Goal: Task Accomplishment & Management: Manage account settings

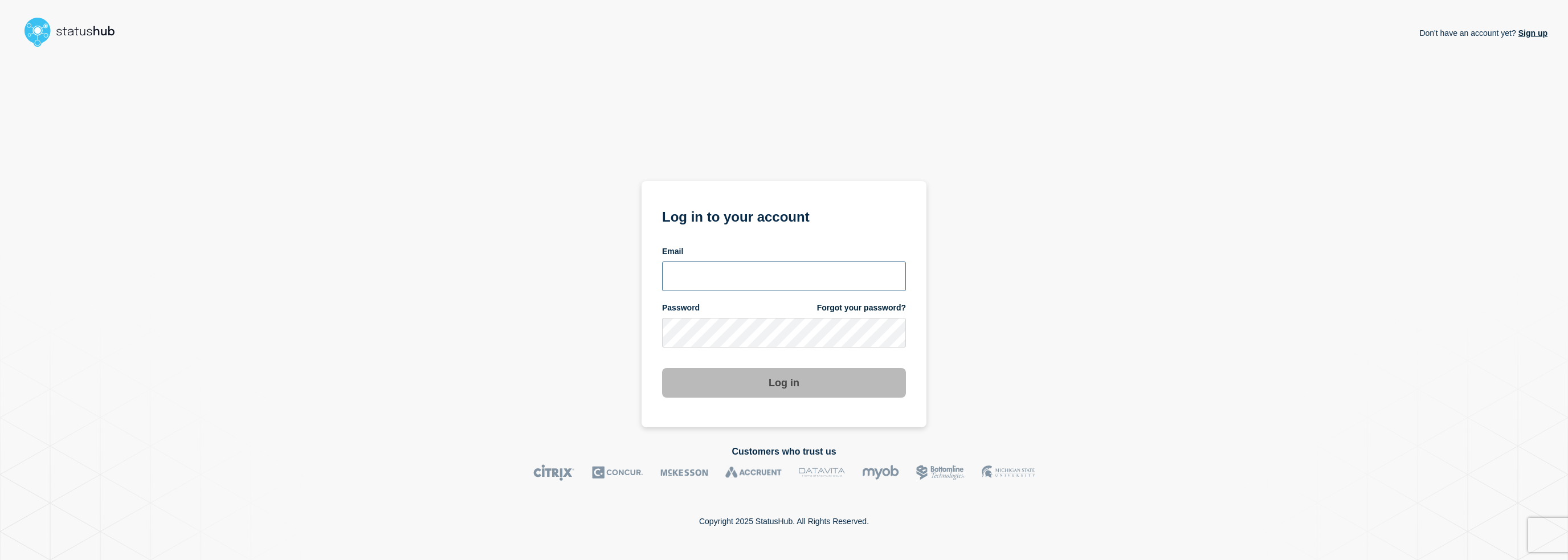
type input "camilla.almvik@ist.com"
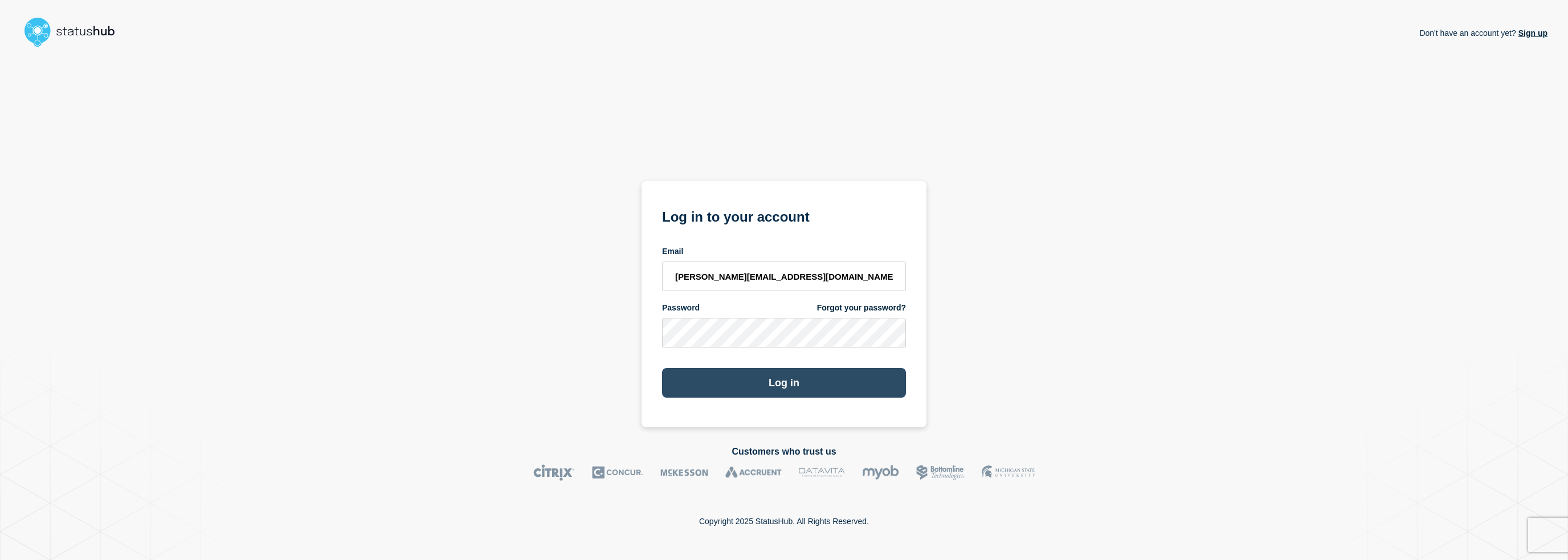
click at [778, 382] on button "Log in" at bounding box center [784, 383] width 244 height 30
drag, startPoint x: 842, startPoint y: 283, endPoint x: 840, endPoint y: 290, distance: 7.3
click at [842, 283] on input "camilla.almvik@ist.com" at bounding box center [784, 276] width 244 height 30
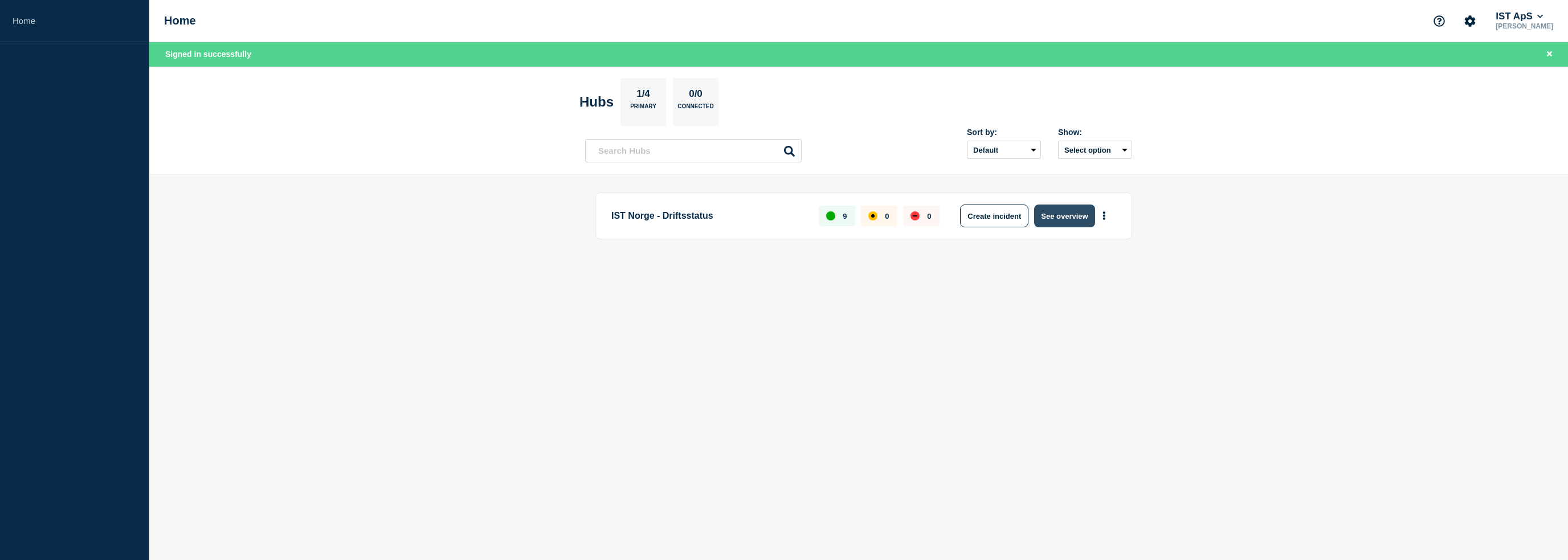
click at [1093, 210] on button "See overview" at bounding box center [1064, 216] width 61 height 23
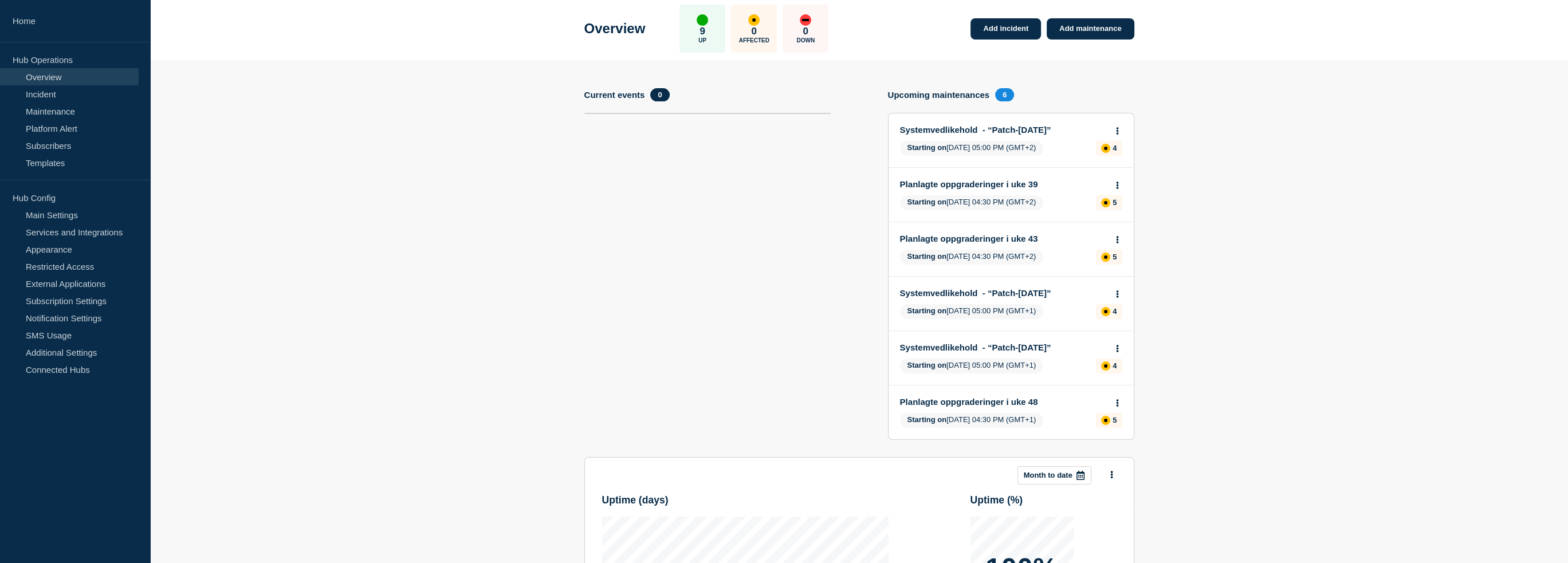
scroll to position [48, 0]
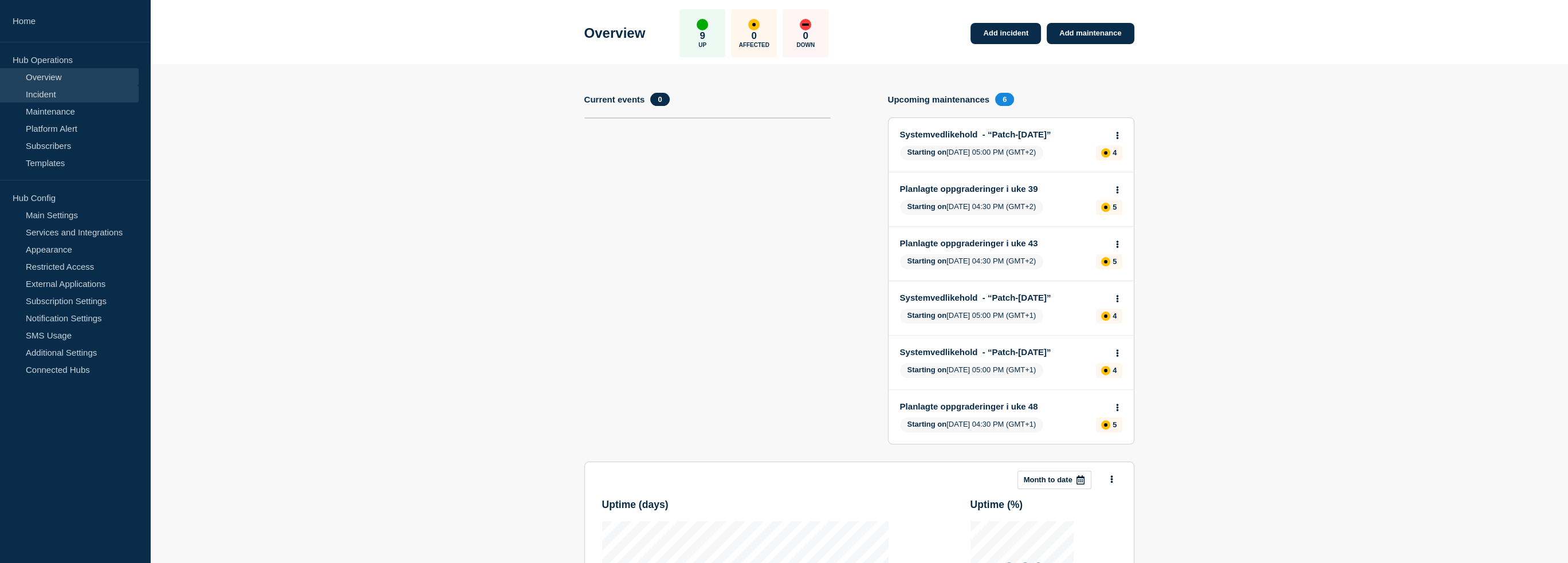
click at [39, 96] on link "Incident" at bounding box center [69, 94] width 139 height 17
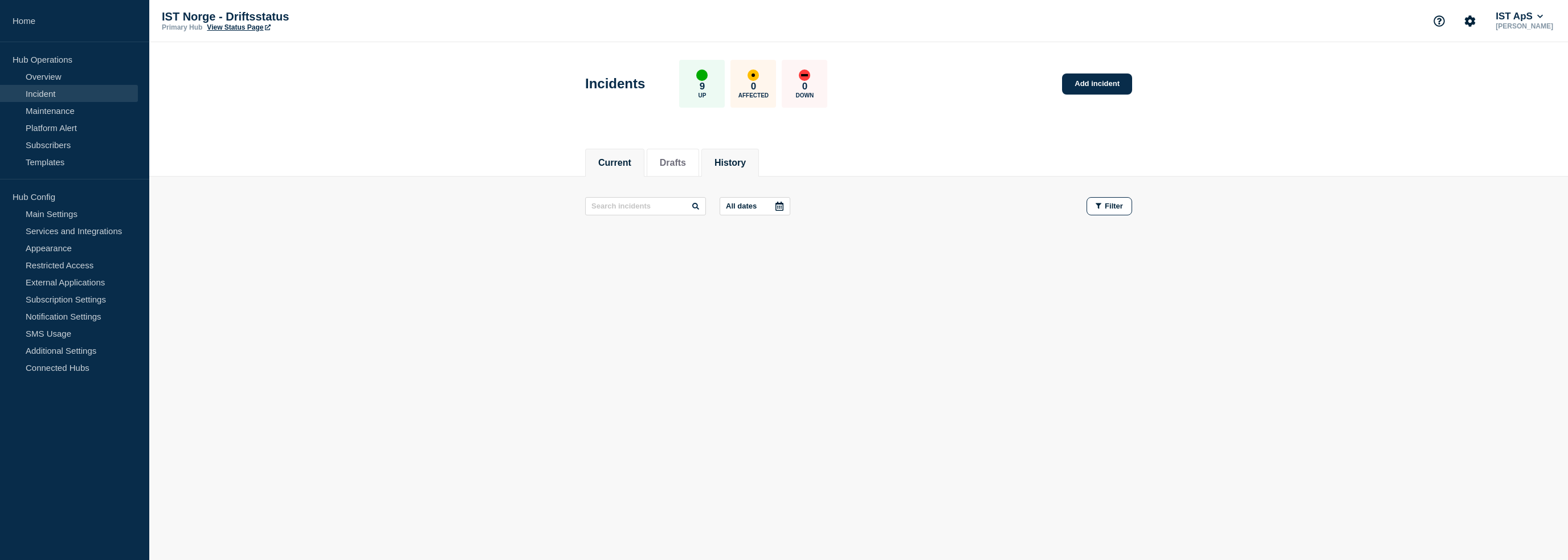
click at [738, 159] on button "History" at bounding box center [730, 163] width 32 height 10
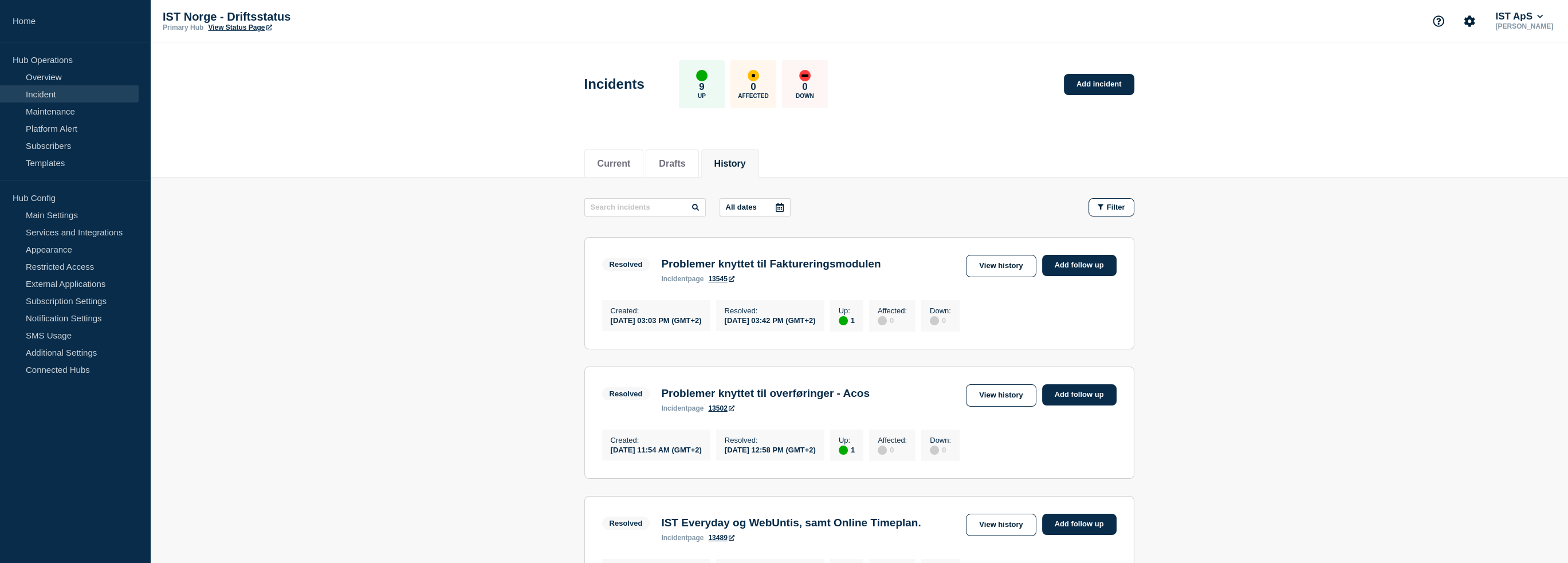
click at [746, 160] on button "History" at bounding box center [730, 164] width 32 height 10
click at [1083, 267] on link "Add follow up" at bounding box center [1078, 265] width 75 height 21
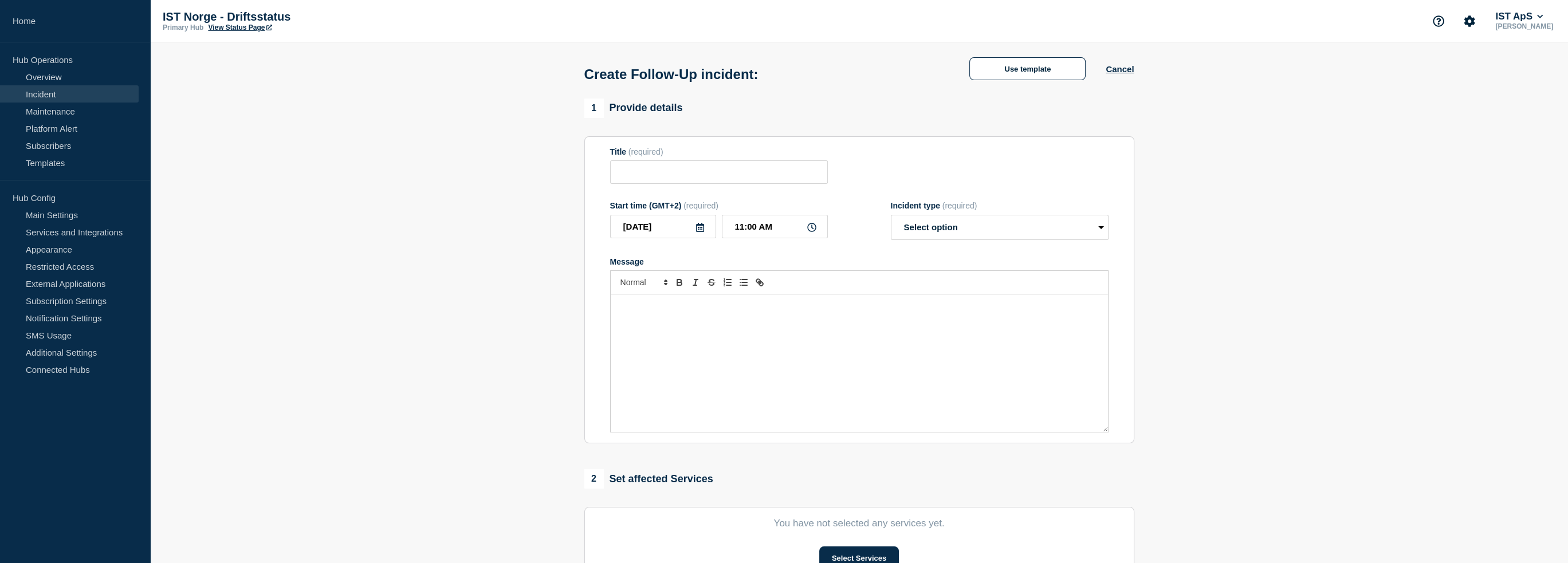
type input "Problemer knyttet til Faktureringsmodulen"
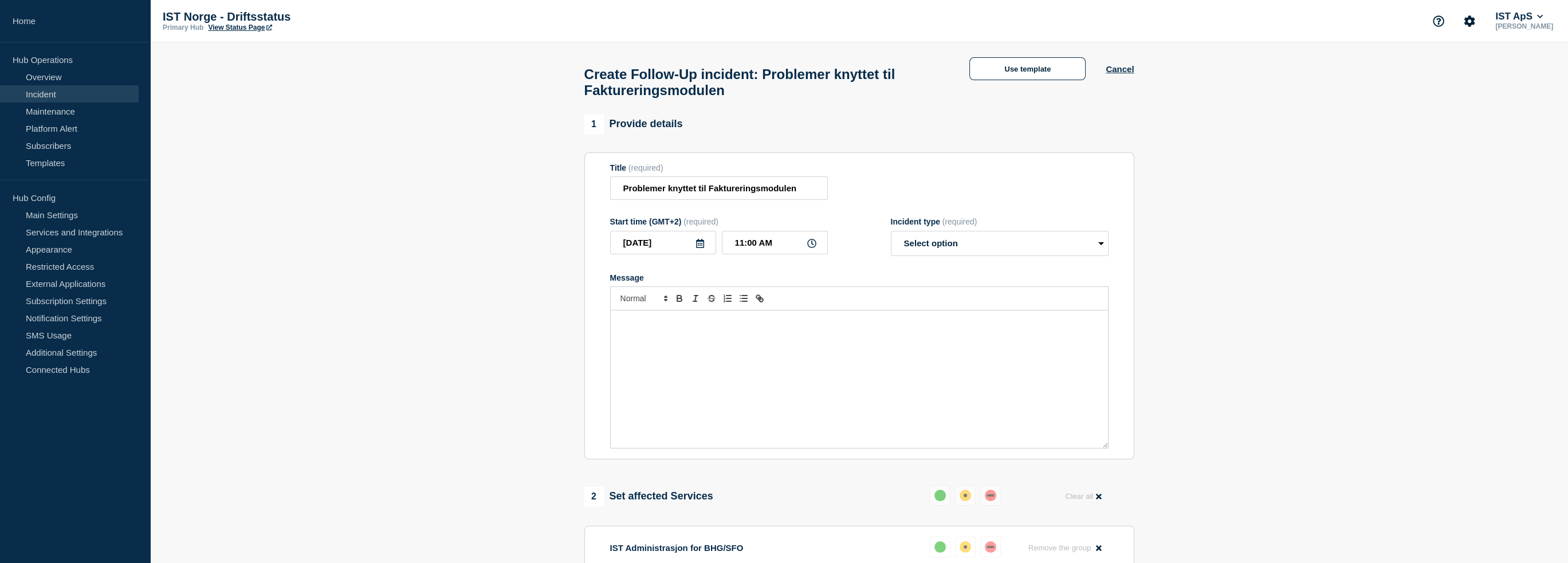
drag, startPoint x: 693, startPoint y: 348, endPoint x: 688, endPoint y: 341, distance: 8.6
click at [689, 343] on div "Message" at bounding box center [859, 379] width 497 height 137
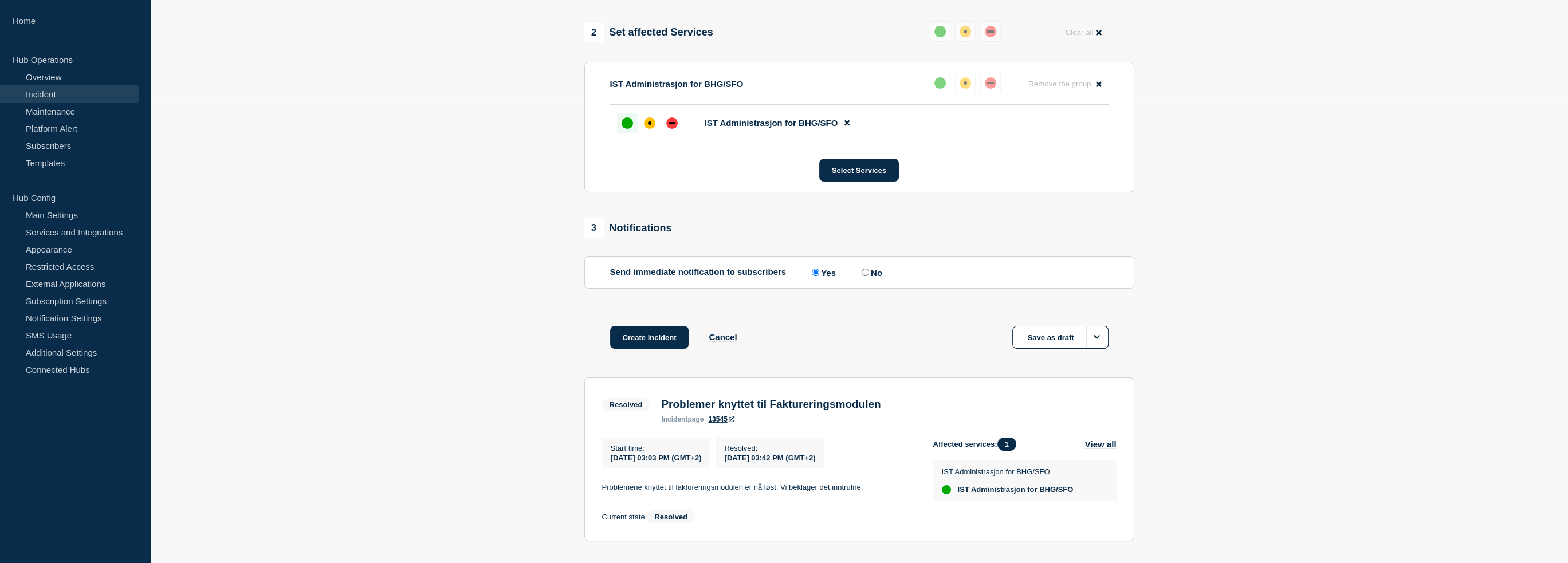
scroll to position [518, 0]
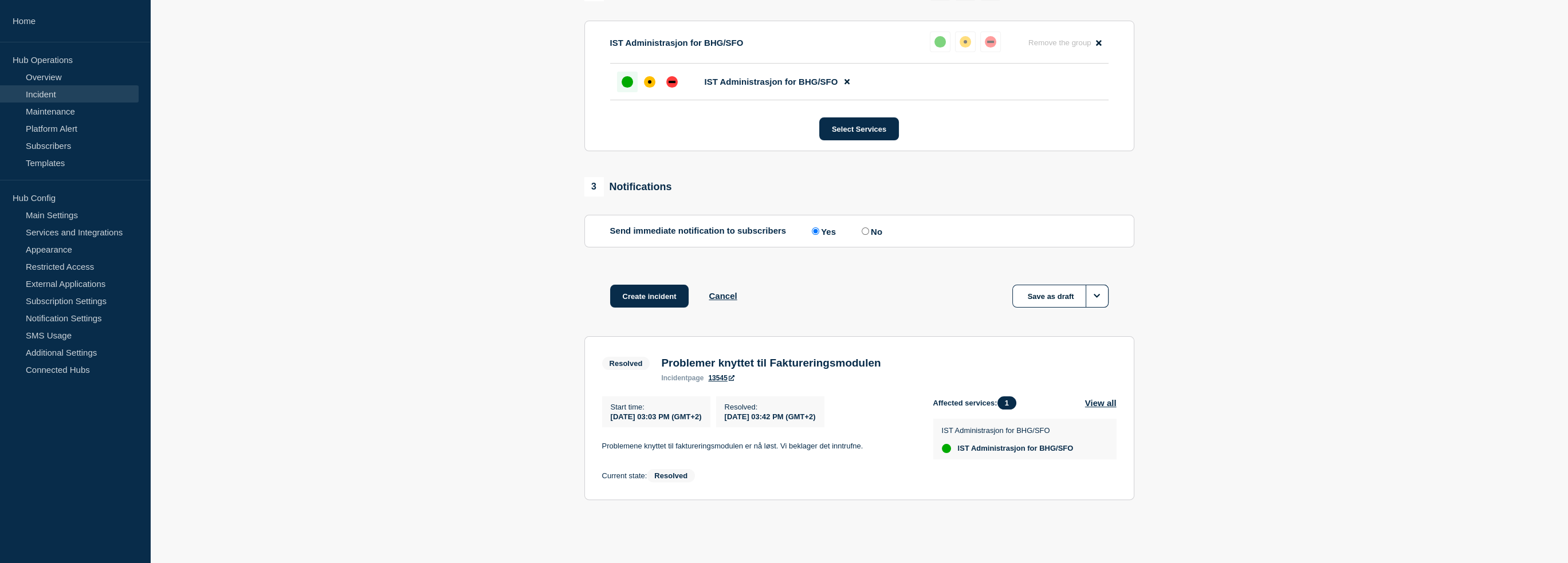
click at [1096, 396] on div "Affected services: 1 View all" at bounding box center [1024, 402] width 183 height 13
click at [1098, 397] on button "View all" at bounding box center [1101, 402] width 32 height 13
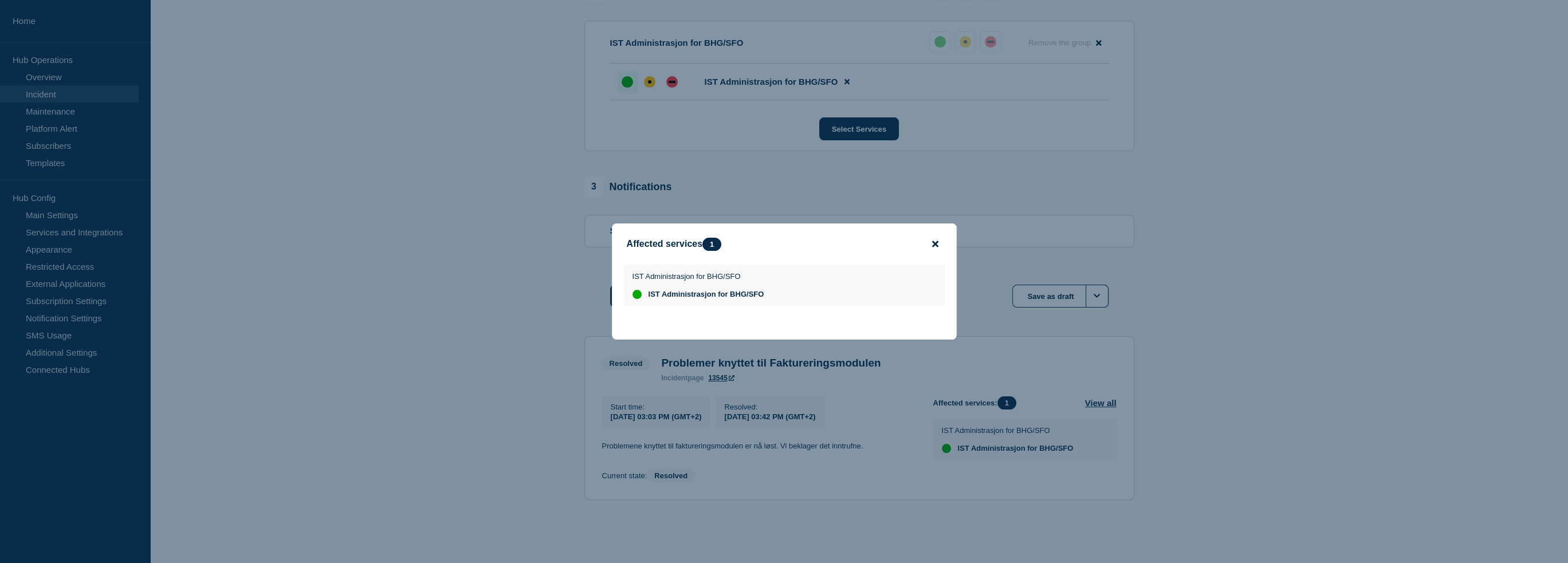
click at [937, 242] on icon "close button" at bounding box center [934, 243] width 6 height 9
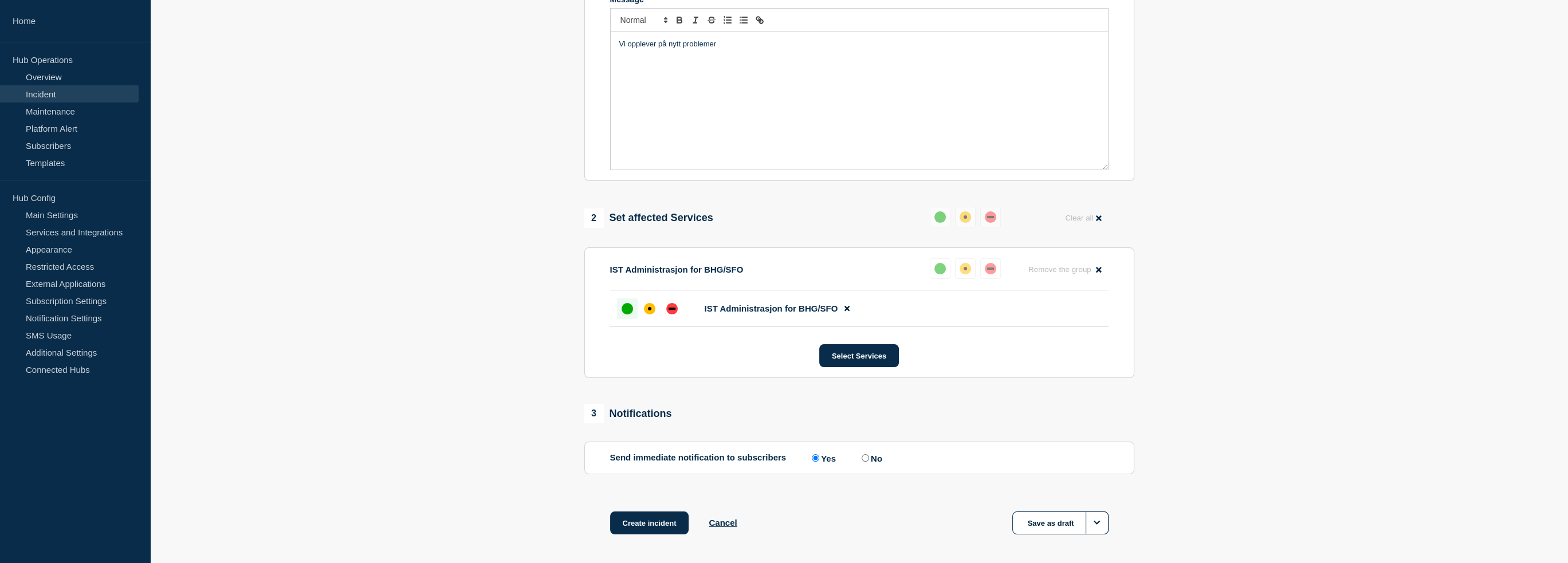
scroll to position [193, 0]
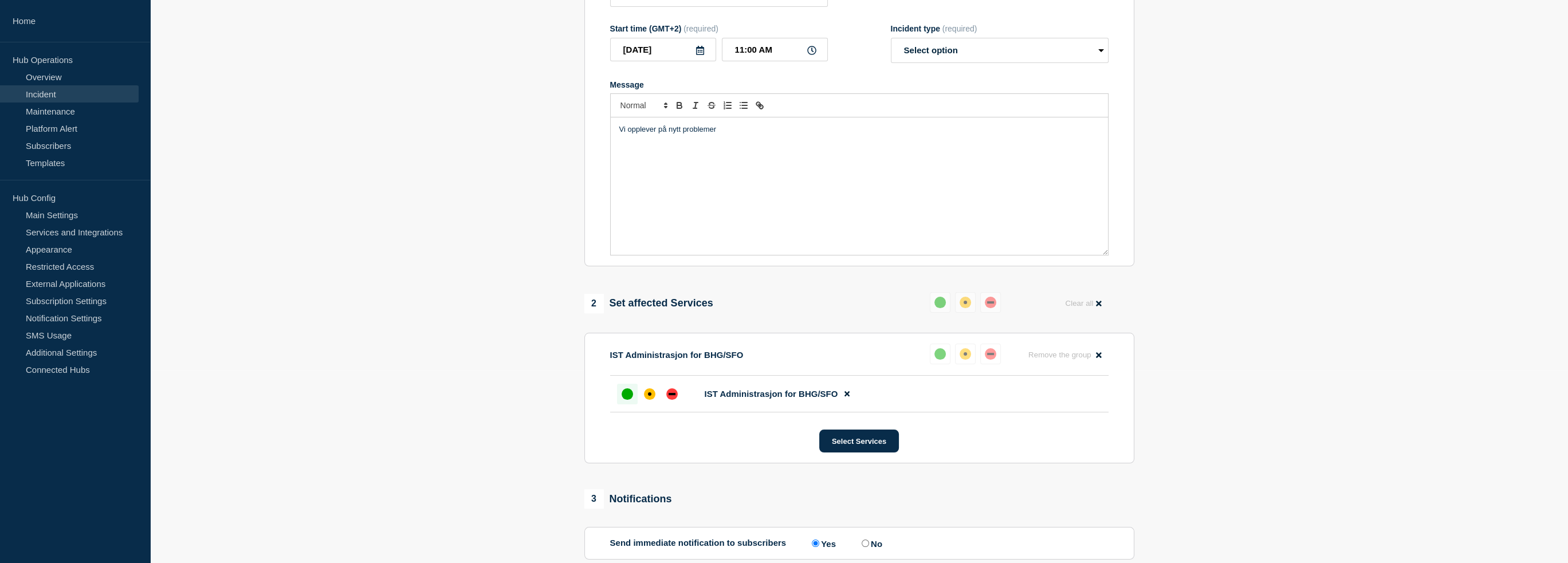
drag, startPoint x: 740, startPoint y: 169, endPoint x: 748, endPoint y: 151, distance: 19.7
click at [740, 168] on div "Vi opplever på nytt problemer" at bounding box center [859, 186] width 497 height 137
drag, startPoint x: 745, startPoint y: 143, endPoint x: 491, endPoint y: 118, distance: 255.2
click at [491, 118] on section "1 Provide details Title (required) Problemer knyttet til Faktureringsmodulen St…" at bounding box center [859, 374] width 1418 height 907
click at [709, 135] on p "Enkelte kunder opplever problemer knyttet til Faktureringsmodulen." at bounding box center [859, 129] width 480 height 10
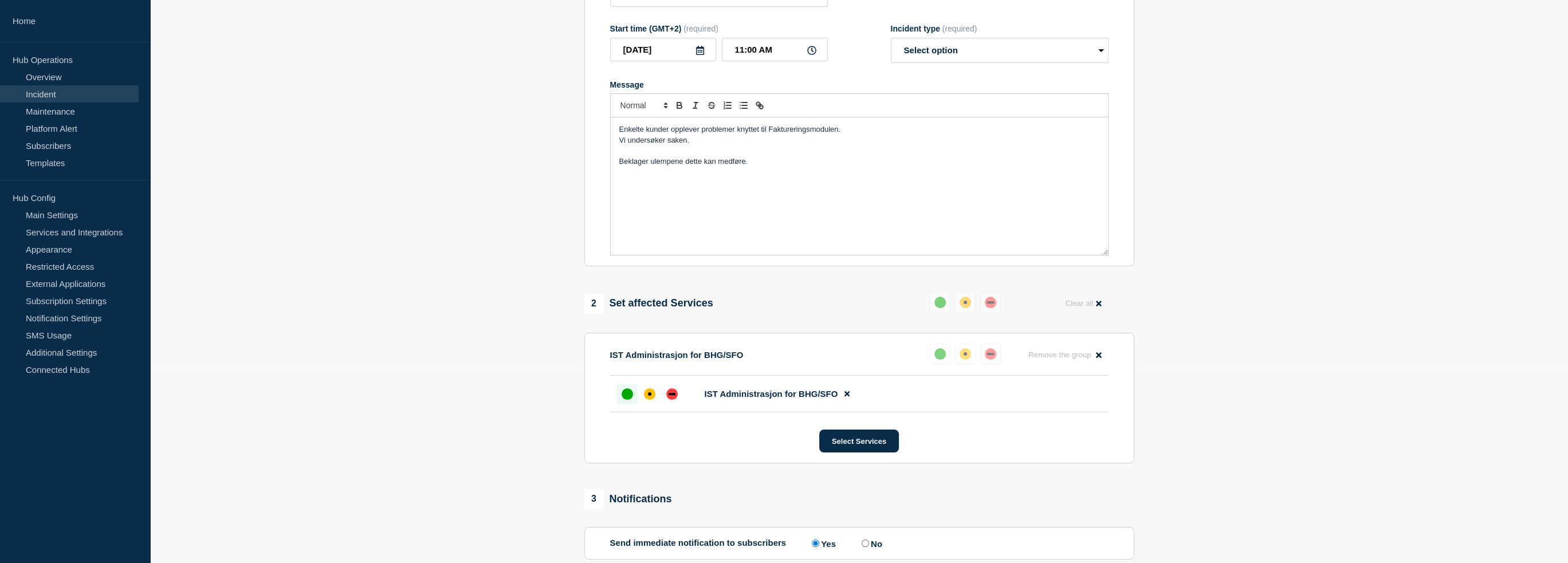
click at [710, 146] on p "Vi undersøker saken." at bounding box center [859, 141] width 480 height 10
click at [765, 166] on p "Beklager ulempene dette kan medføre." at bounding box center [859, 161] width 480 height 10
drag, startPoint x: 643, startPoint y: 171, endPoint x: 728, endPoint y: 170, distance: 85.0
click at [644, 165] on span "Beklager ulempene dette kan medføre." at bounding box center [683, 161] width 129 height 9
click at [729, 165] on span "Beklager ulempene dette kan medføre." at bounding box center [683, 161] width 129 height 9
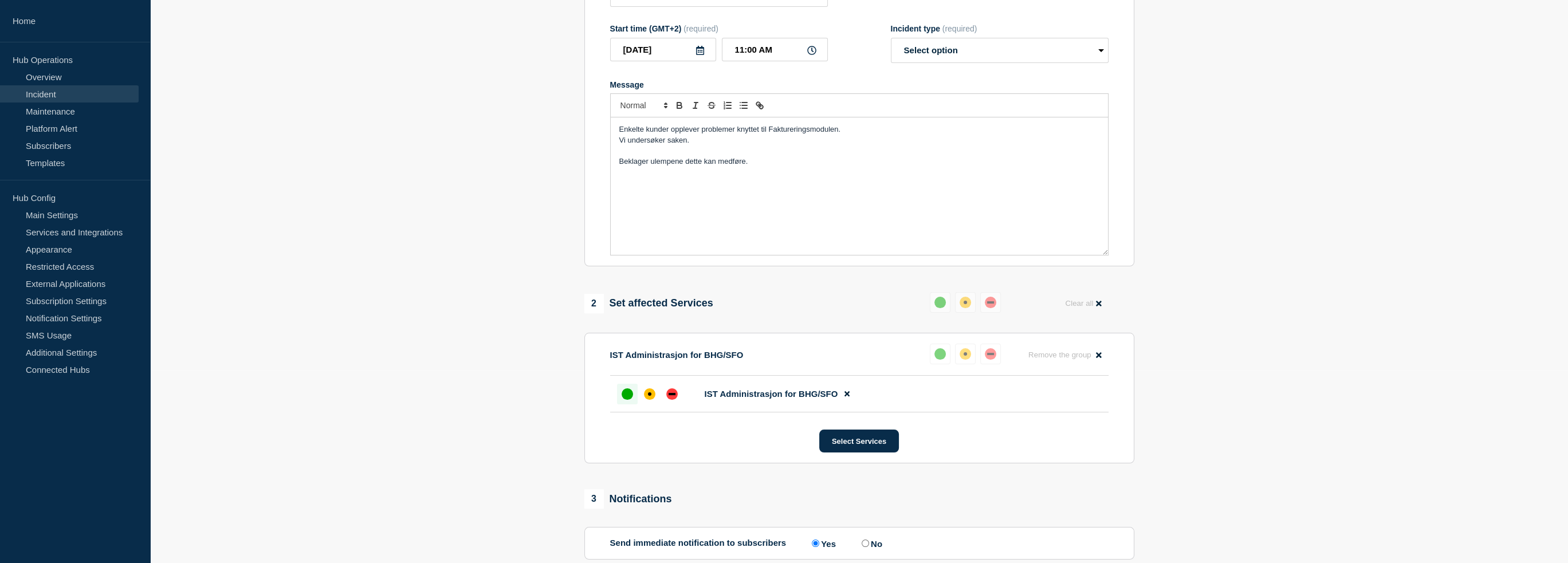
click at [770, 134] on span "Enkelte kunder opplever problemer knyttet til Faktureringsmodulen." at bounding box center [730, 129] width 222 height 9
click at [1001, 52] on select "Select option Investigating Identified Monitoring Resolved" at bounding box center [1000, 50] width 218 height 25
select select "investigating"
click at [891, 44] on select "Select option Investigating Identified Monitoring Resolved" at bounding box center [1000, 50] width 218 height 25
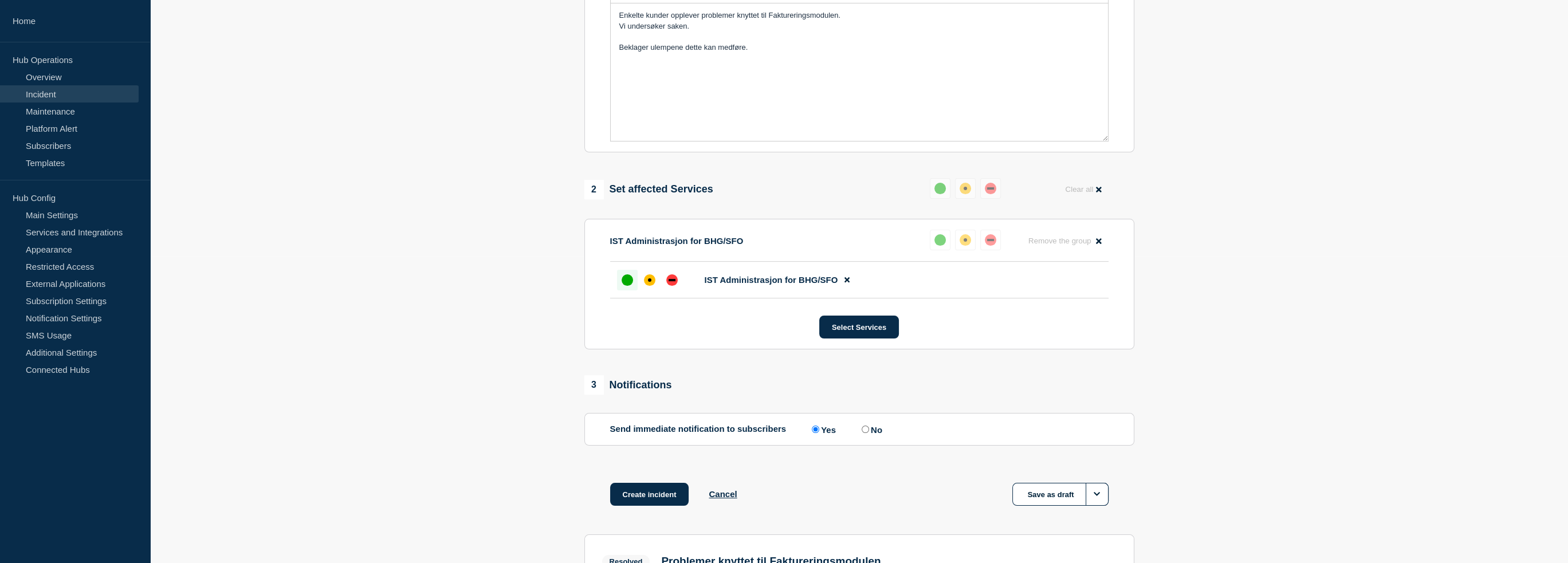
scroll to position [308, 0]
click at [874, 434] on label "No" at bounding box center [870, 428] width 23 height 11
click at [869, 432] on input "No" at bounding box center [865, 428] width 8 height 8
radio input "true"
radio input "false"
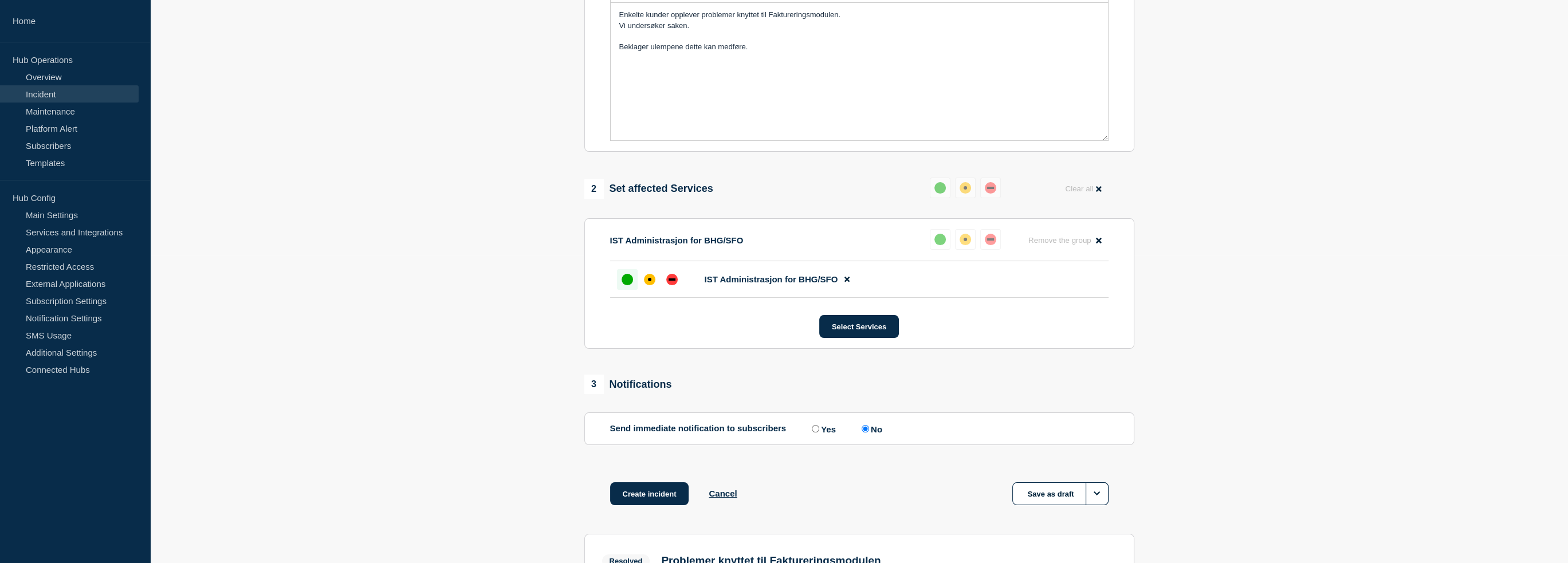
click at [868, 434] on label "No" at bounding box center [870, 428] width 23 height 11
click at [643, 501] on button "Create incident" at bounding box center [650, 494] width 79 height 23
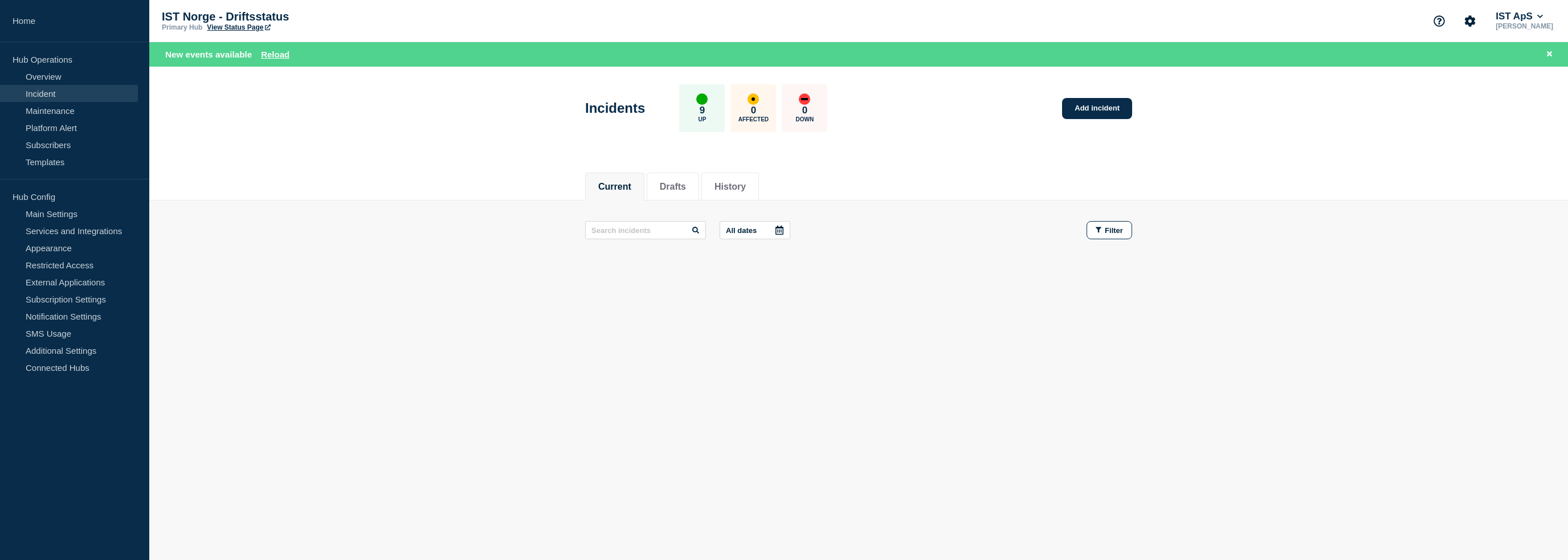
click at [705, 113] on p "9" at bounding box center [703, 110] width 5 height 11
click at [610, 184] on button "Current" at bounding box center [615, 187] width 33 height 10
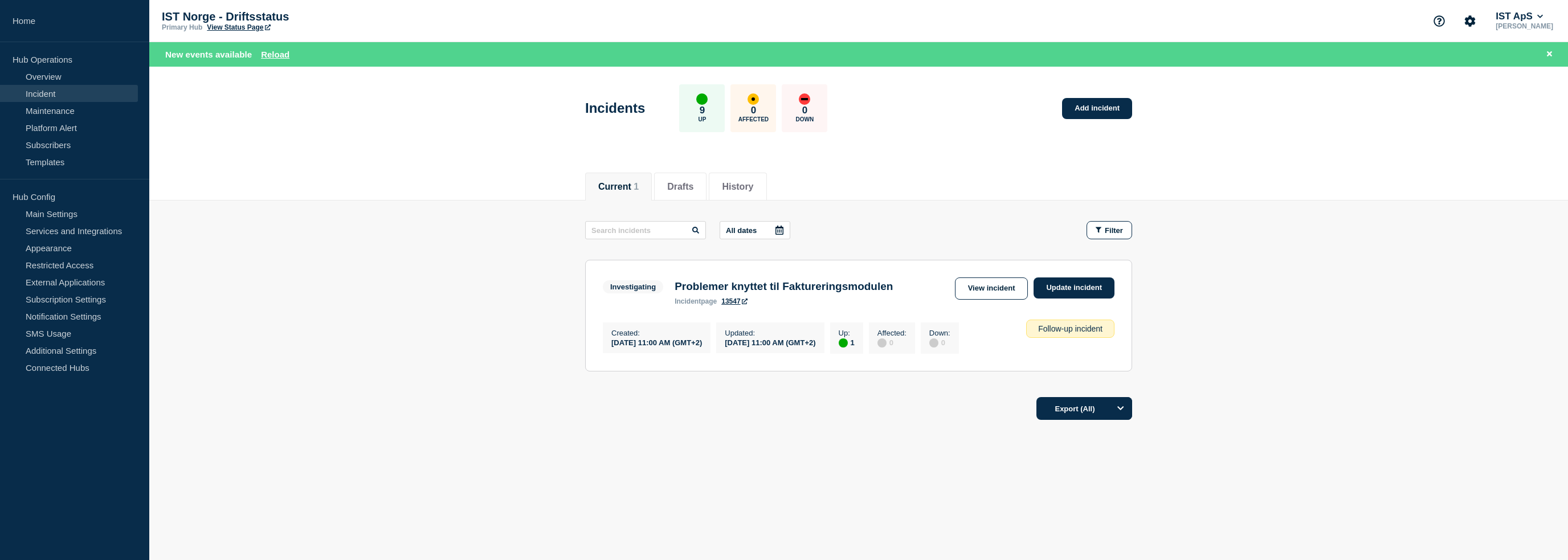
click at [817, 288] on h3 "Problemer knyttet til Faktureringsmodulen" at bounding box center [784, 286] width 218 height 13
click at [652, 281] on span "Investigating" at bounding box center [633, 286] width 61 height 13
click at [980, 291] on link "View incident" at bounding box center [992, 288] width 73 height 22
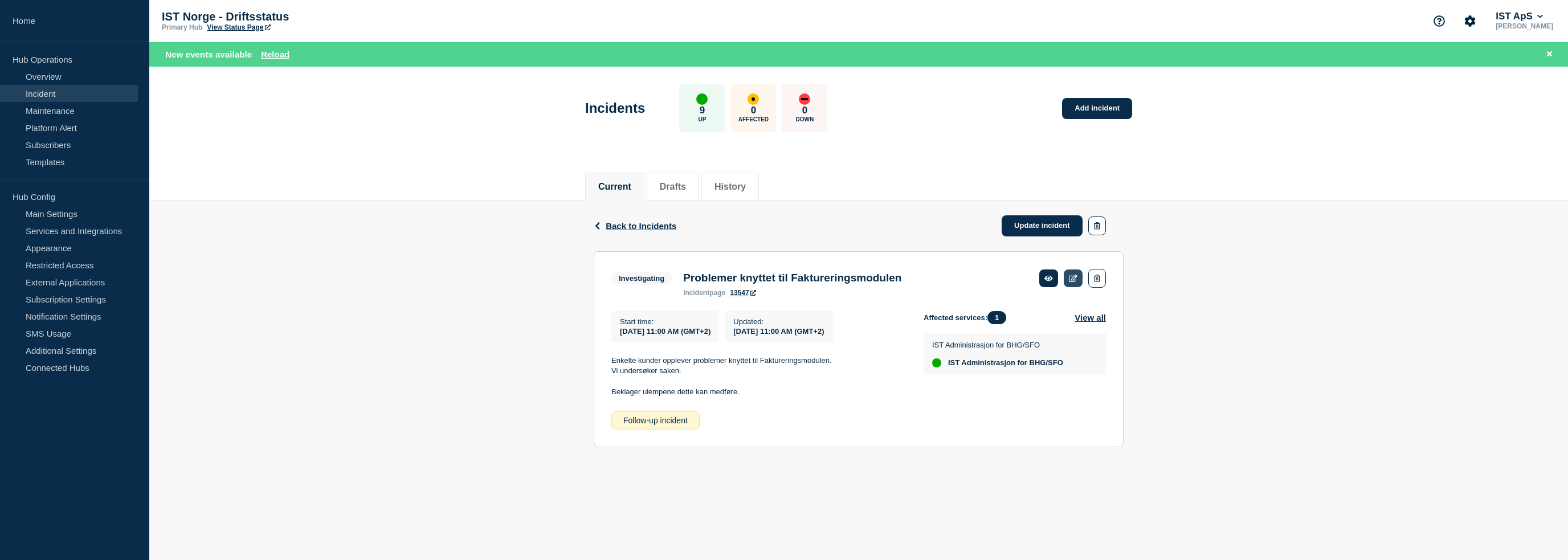
click at [1071, 277] on icon at bounding box center [1073, 278] width 9 height 8
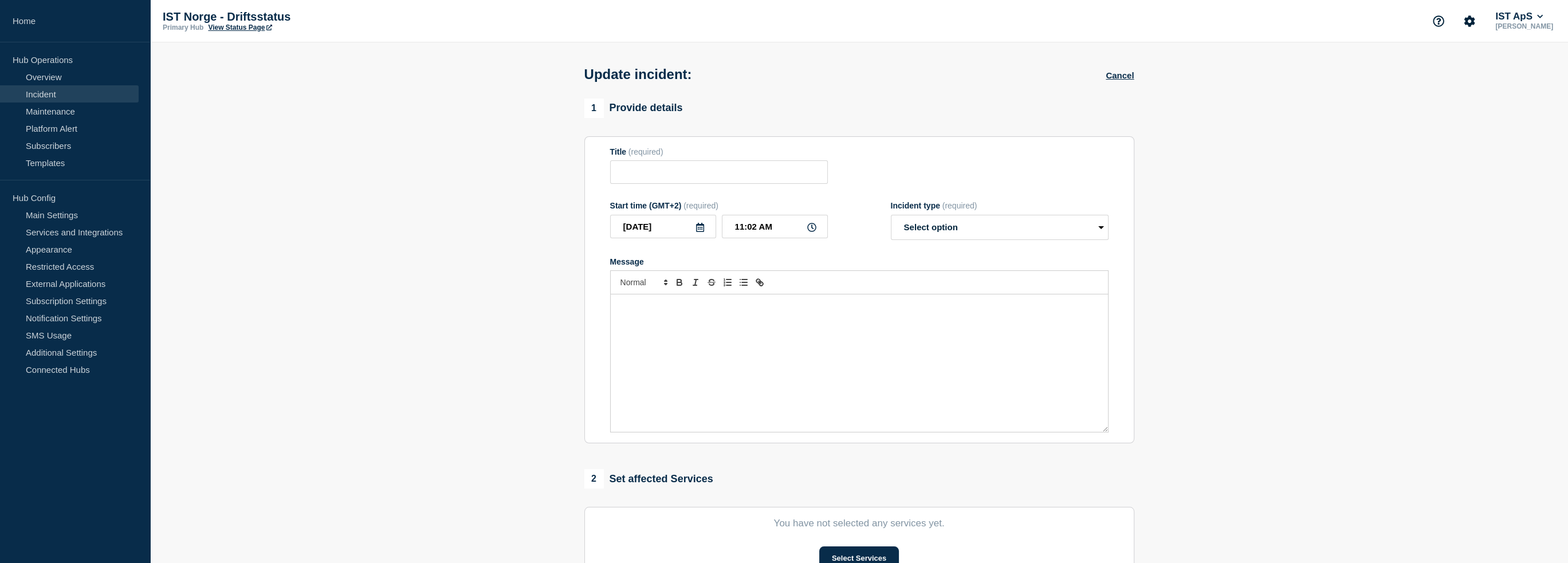
type input "Problemer knyttet til Faktureringsmodulen"
type input "11:00 AM"
select select "investigating"
radio input "false"
radio input "true"
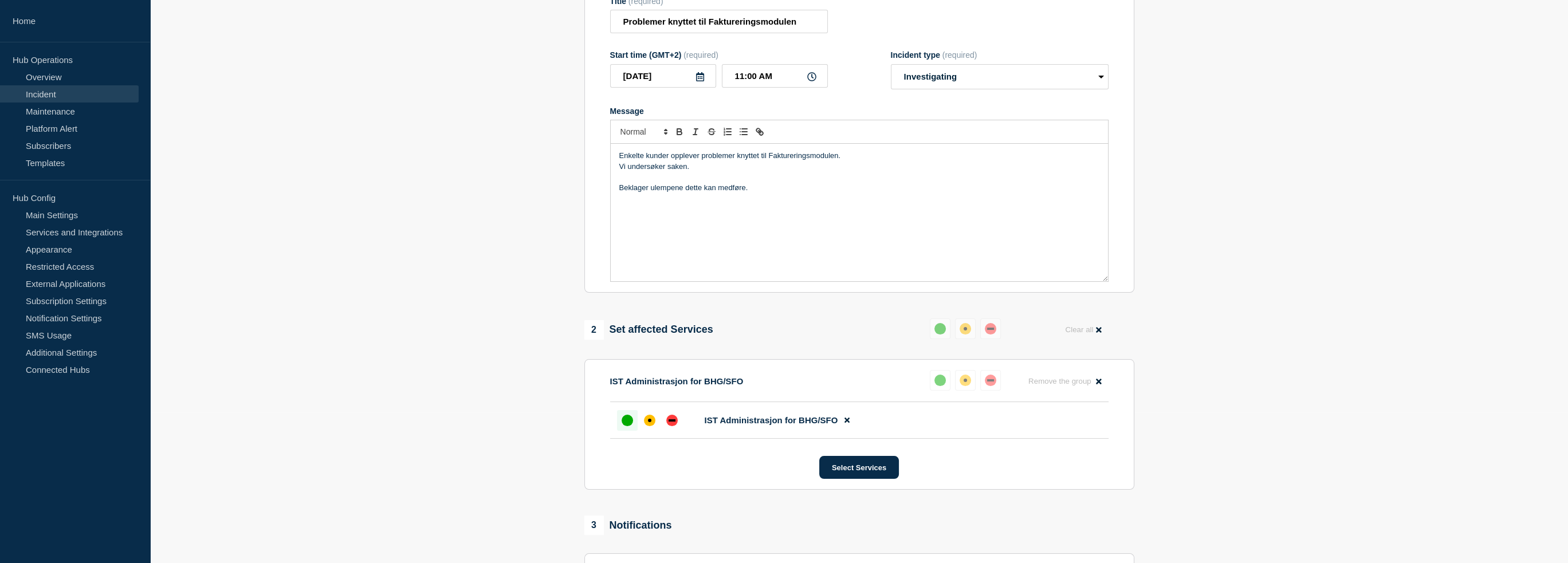
scroll to position [153, 0]
click at [653, 424] on div "affected" at bounding box center [649, 418] width 11 height 11
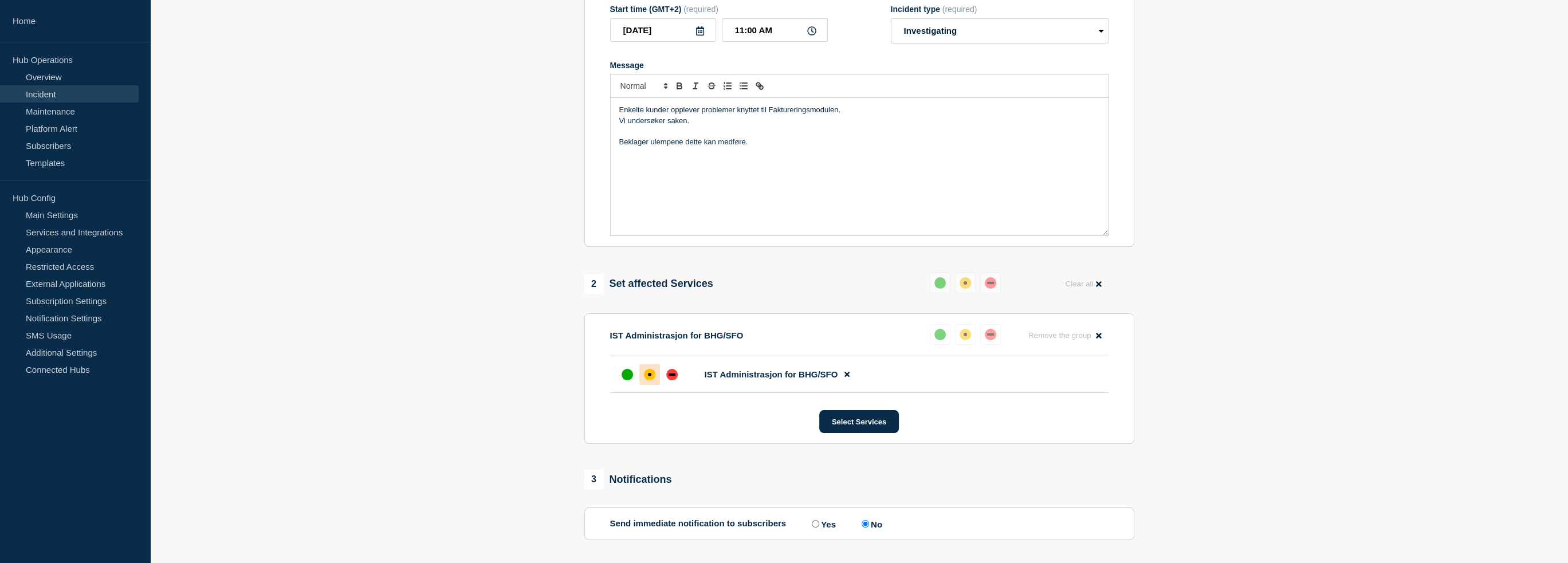
scroll to position [273, 0]
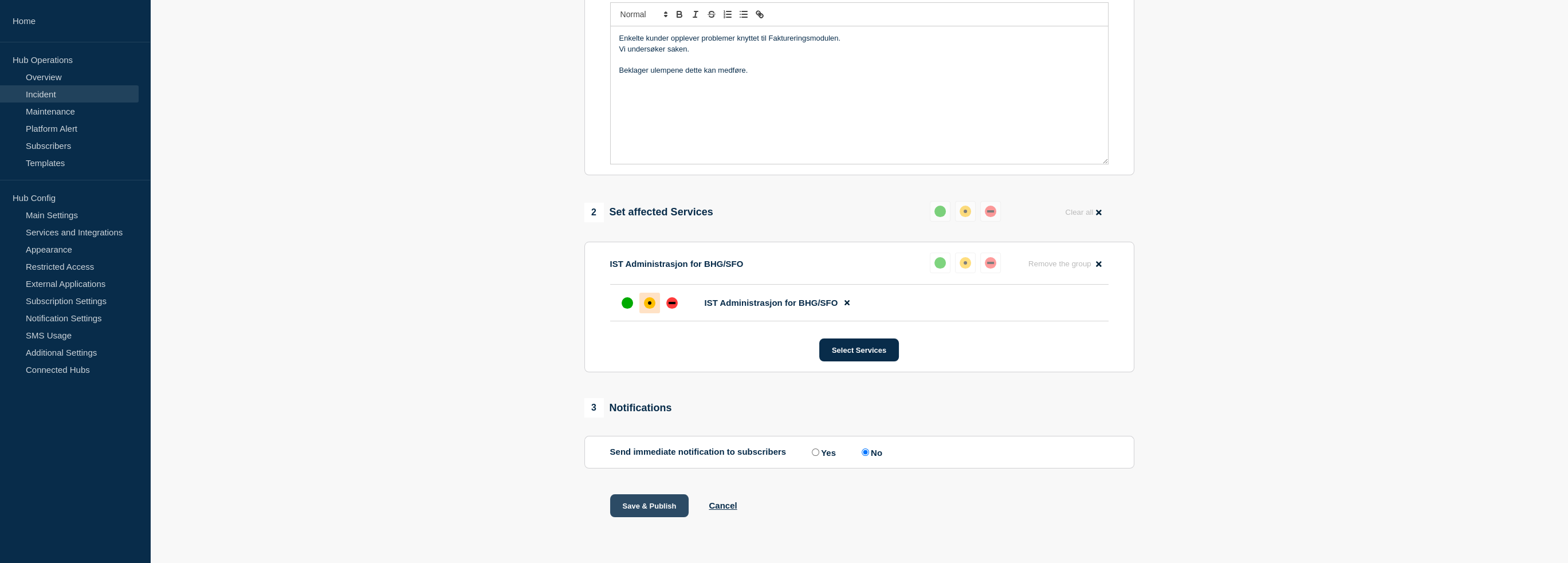
click at [651, 510] on button "Save & Publish" at bounding box center [650, 506] width 79 height 23
